Goal: Task Accomplishment & Management: Manage account settings

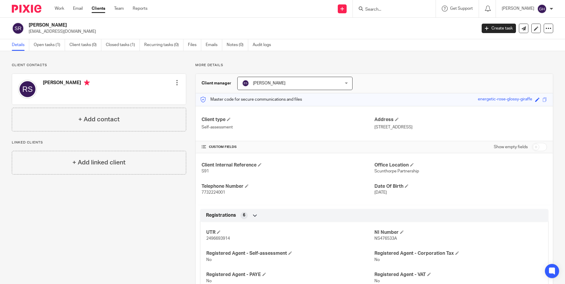
click at [396, 12] on input "Search" at bounding box center [391, 9] width 53 height 5
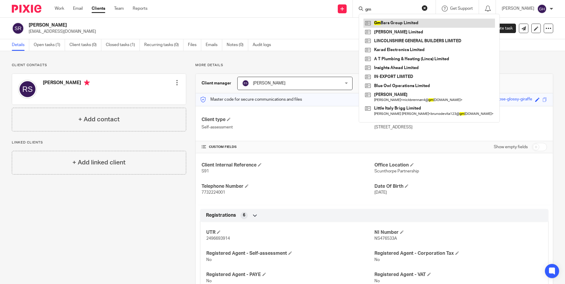
type input "gm"
click at [404, 22] on link at bounding box center [430, 23] width 132 height 9
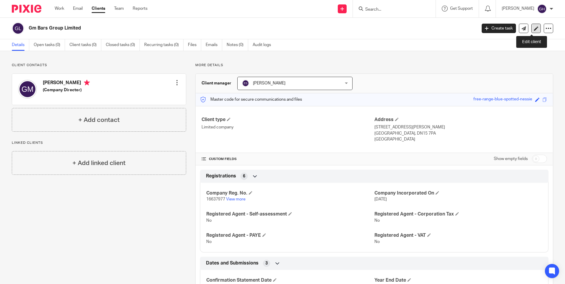
click at [532, 32] on link at bounding box center [536, 28] width 9 height 9
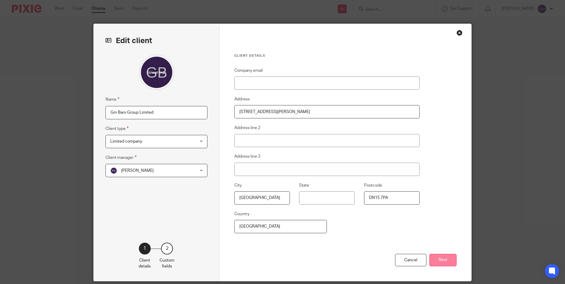
click at [443, 258] on button "Next" at bounding box center [443, 260] width 27 height 13
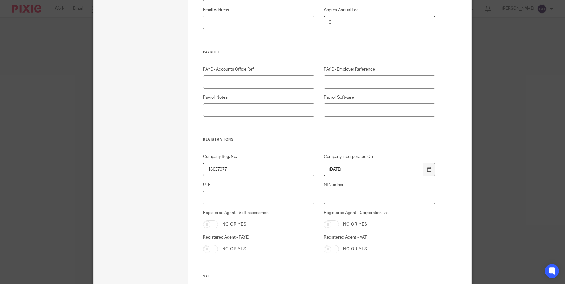
scroll to position [207, 0]
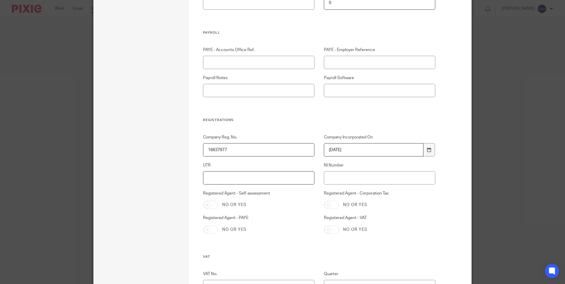
click at [288, 172] on input "UTR" at bounding box center [259, 177] width 112 height 13
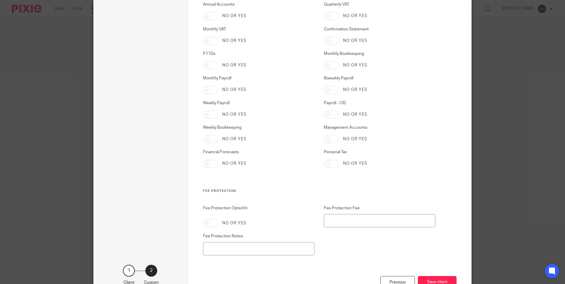
scroll to position [989, 0]
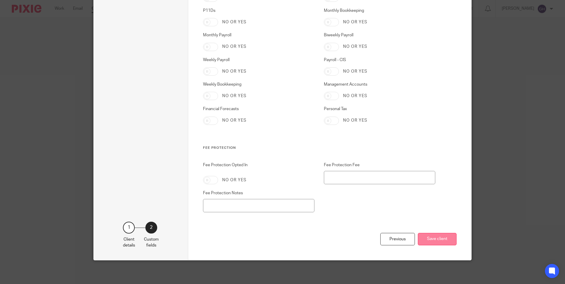
type input "7980427944"
click at [425, 238] on button "Save client" at bounding box center [437, 239] width 39 height 13
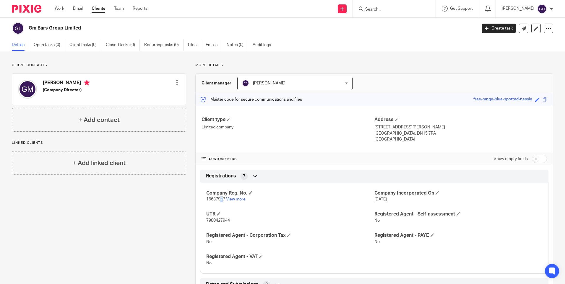
click at [219, 200] on span "16637977" at bounding box center [215, 199] width 19 height 4
click at [222, 200] on span "16637977" at bounding box center [215, 199] width 19 height 4
drag, startPoint x: 223, startPoint y: 200, endPoint x: 207, endPoint y: 200, distance: 15.7
click at [207, 200] on span "16637977" at bounding box center [215, 199] width 19 height 4
click at [208, 200] on span "16637977" at bounding box center [215, 199] width 19 height 4
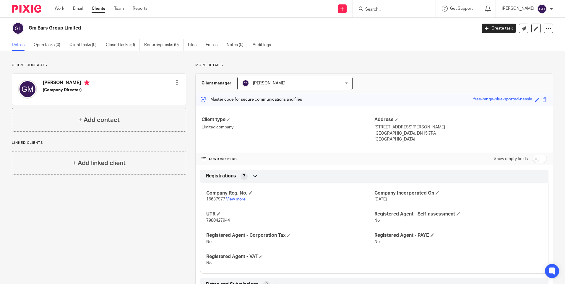
click at [207, 200] on span "16637977" at bounding box center [215, 199] width 19 height 4
drag, startPoint x: 204, startPoint y: 200, endPoint x: 223, endPoint y: 200, distance: 18.9
click at [223, 200] on div "Company Reg. No. 16637977 View more Company Incorporated On 8 Aug 2025 UTR 7980…" at bounding box center [374, 226] width 349 height 95
copy span "16637977"
click at [319, 200] on p "16637977 View more" at bounding box center [290, 200] width 168 height 6
